Goal: Task Accomplishment & Management: Use online tool/utility

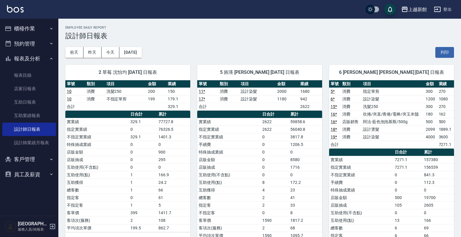
scroll to position [255, 0]
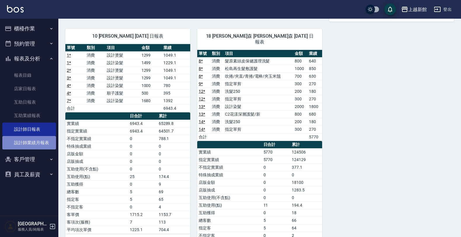
click at [28, 144] on link "設計師業績月報表" at bounding box center [29, 142] width 54 height 13
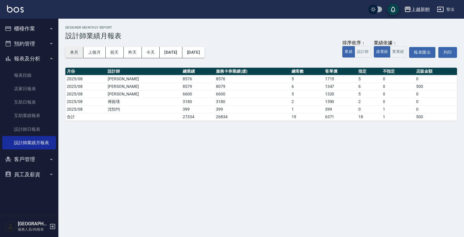
click at [71, 55] on button "本月" at bounding box center [74, 52] width 18 height 11
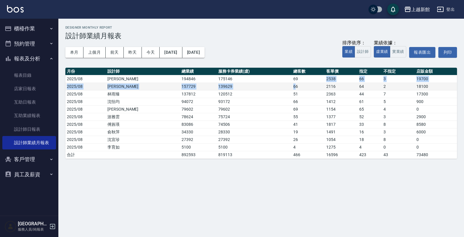
drag, startPoint x: 276, startPoint y: 78, endPoint x: 273, endPoint y: 85, distance: 7.0
click at [273, 85] on tbody "2025/08 [PERSON_NAME] 194846 175146 69 2538 66 3 19700 2025/08 [PERSON_NAME] 15…" at bounding box center [260, 116] width 391 height 83
click at [258, 90] on td "139629" at bounding box center [254, 87] width 75 height 8
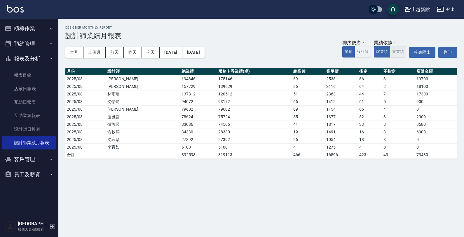
click at [393, 51] on button "實業績" at bounding box center [398, 51] width 16 height 11
click at [403, 55] on button "實業績" at bounding box center [398, 51] width 16 height 11
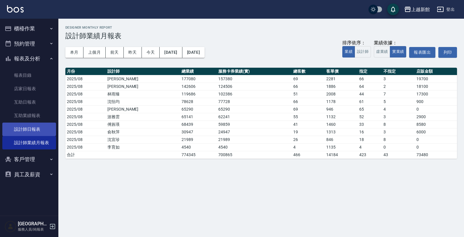
click at [43, 126] on link "設計師日報表" at bounding box center [29, 129] width 54 height 13
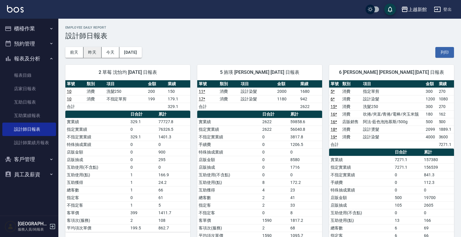
click at [89, 55] on button "昨天" at bounding box center [92, 52] width 18 height 11
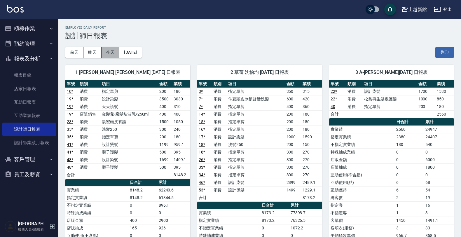
click at [113, 53] on button "今天" at bounding box center [111, 52] width 18 height 11
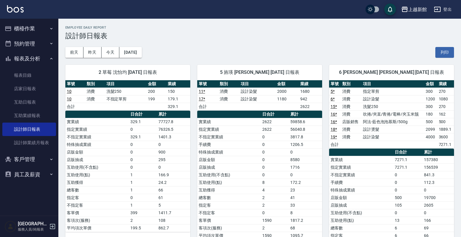
click at [17, 9] on img at bounding box center [15, 8] width 17 height 7
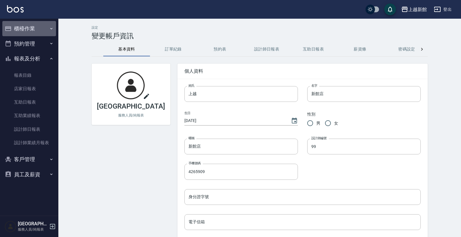
drag, startPoint x: 27, startPoint y: 25, endPoint x: 29, endPoint y: 37, distance: 12.5
click at [27, 26] on button "櫃檯作業" at bounding box center [29, 28] width 54 height 15
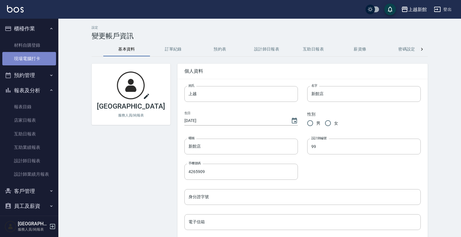
click at [38, 57] on link "現場電腦打卡" at bounding box center [29, 58] width 54 height 13
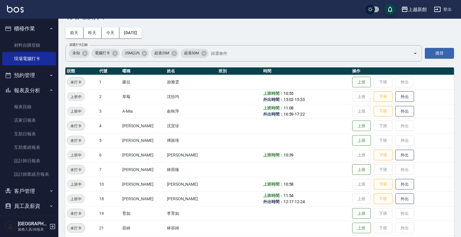
scroll to position [36, 0]
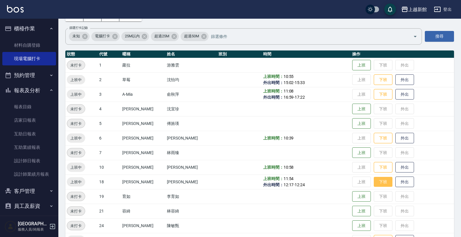
click at [380, 184] on button "下班" at bounding box center [383, 182] width 19 height 10
